Goal: Task Accomplishment & Management: Manage account settings

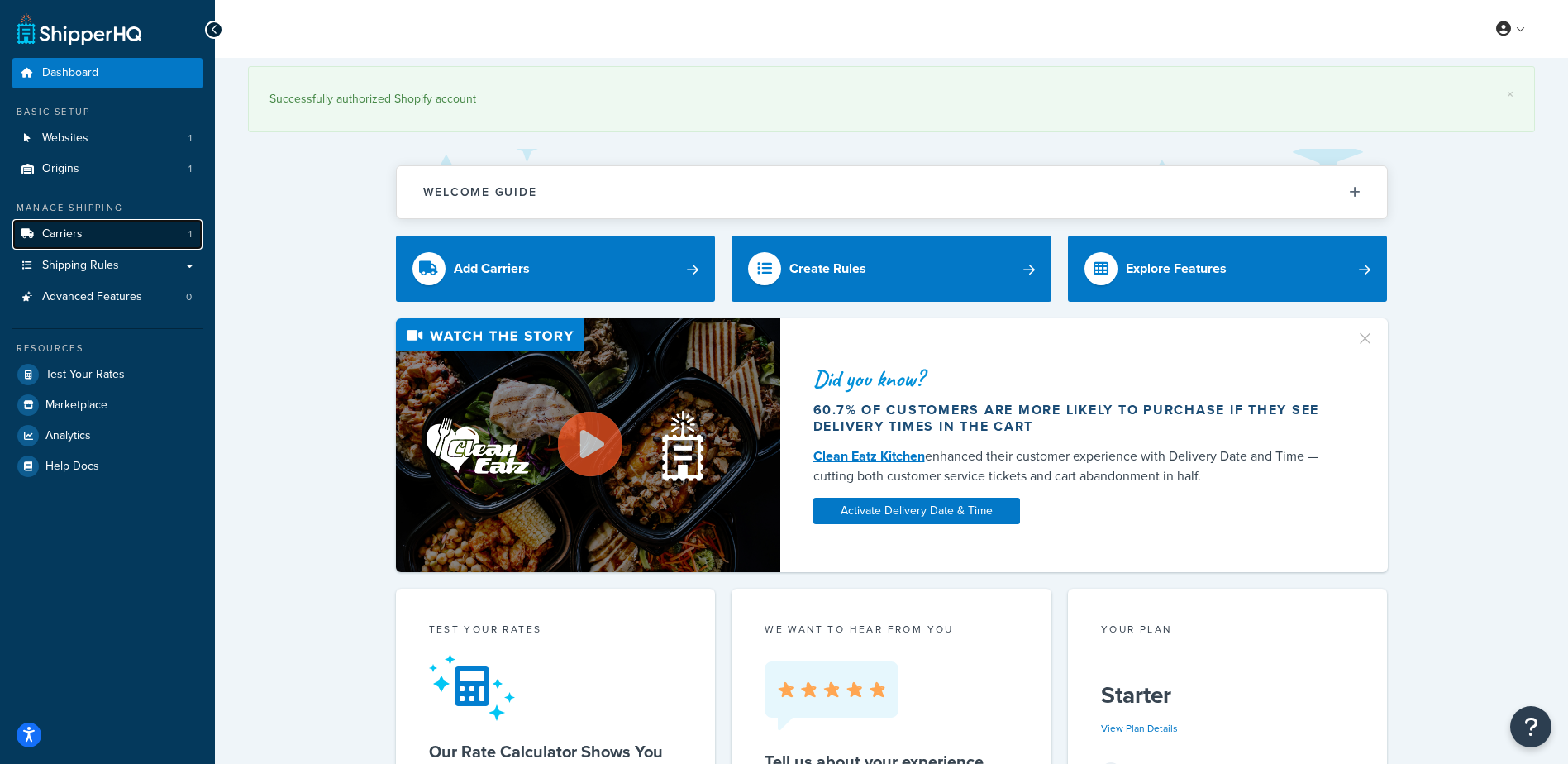
click at [107, 239] on link "Carriers 1" at bounding box center [107, 234] width 190 height 31
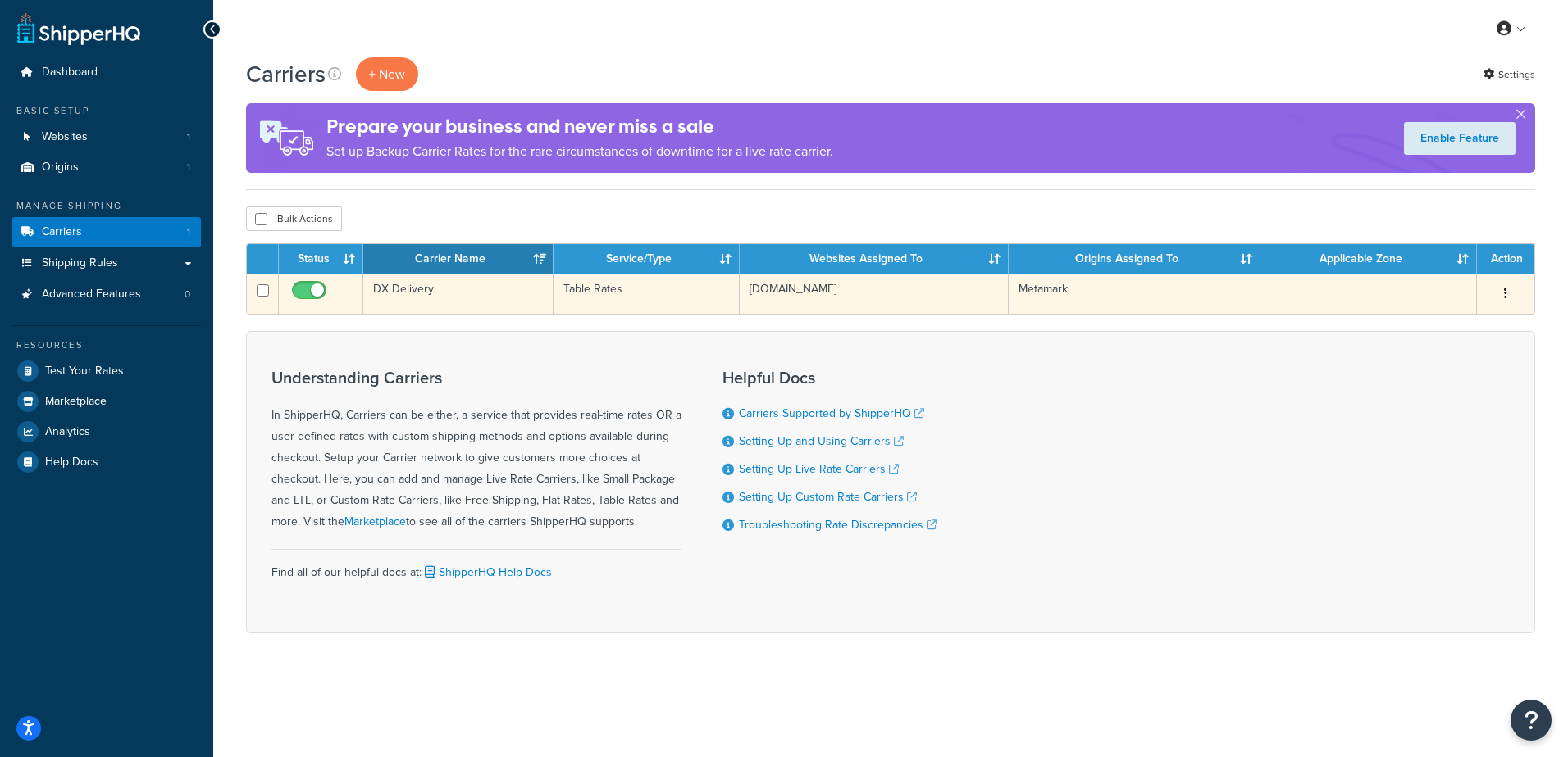
click at [424, 288] on td "DX Delivery" at bounding box center [458, 293] width 190 height 41
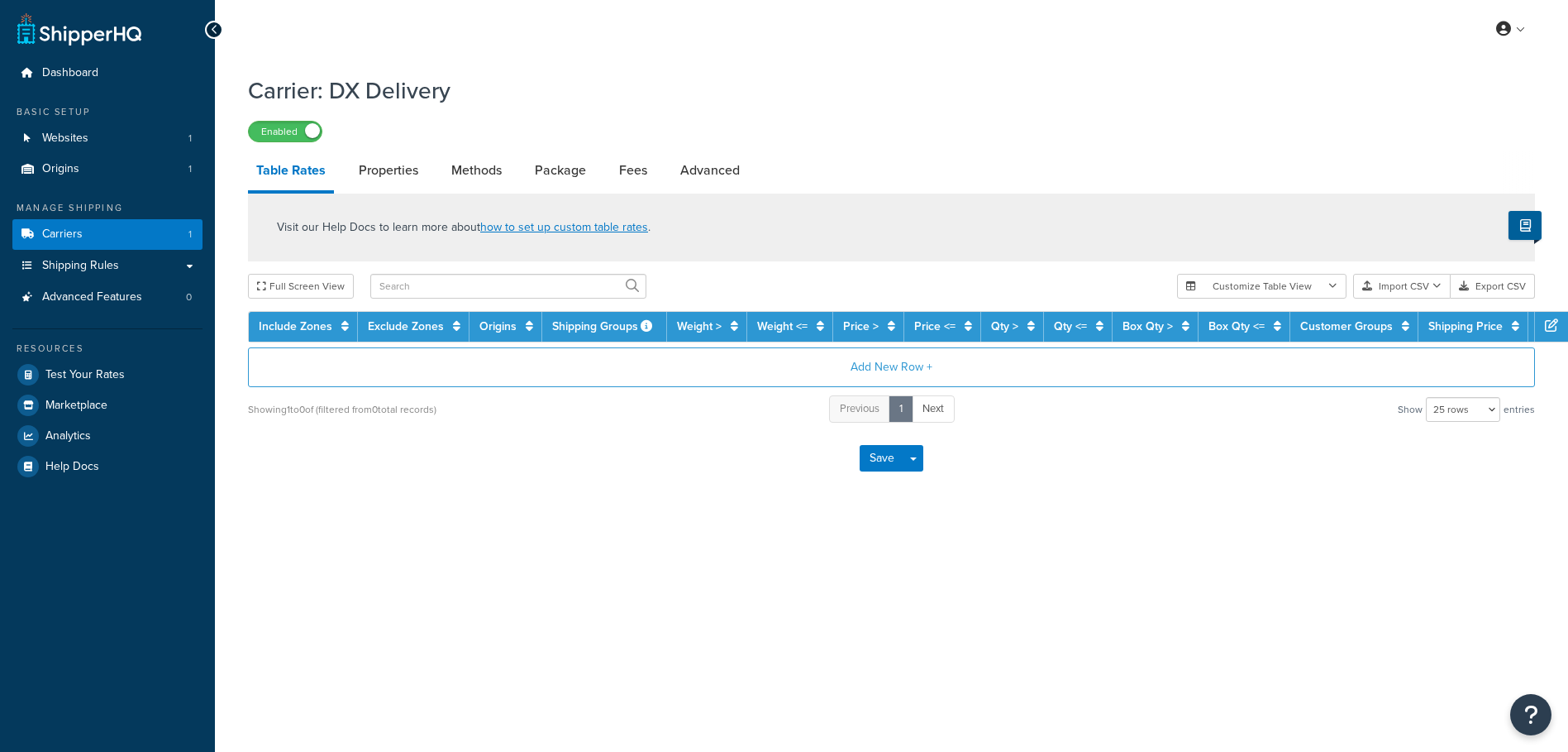
select select "25"
